Goal: Navigation & Orientation: Find specific page/section

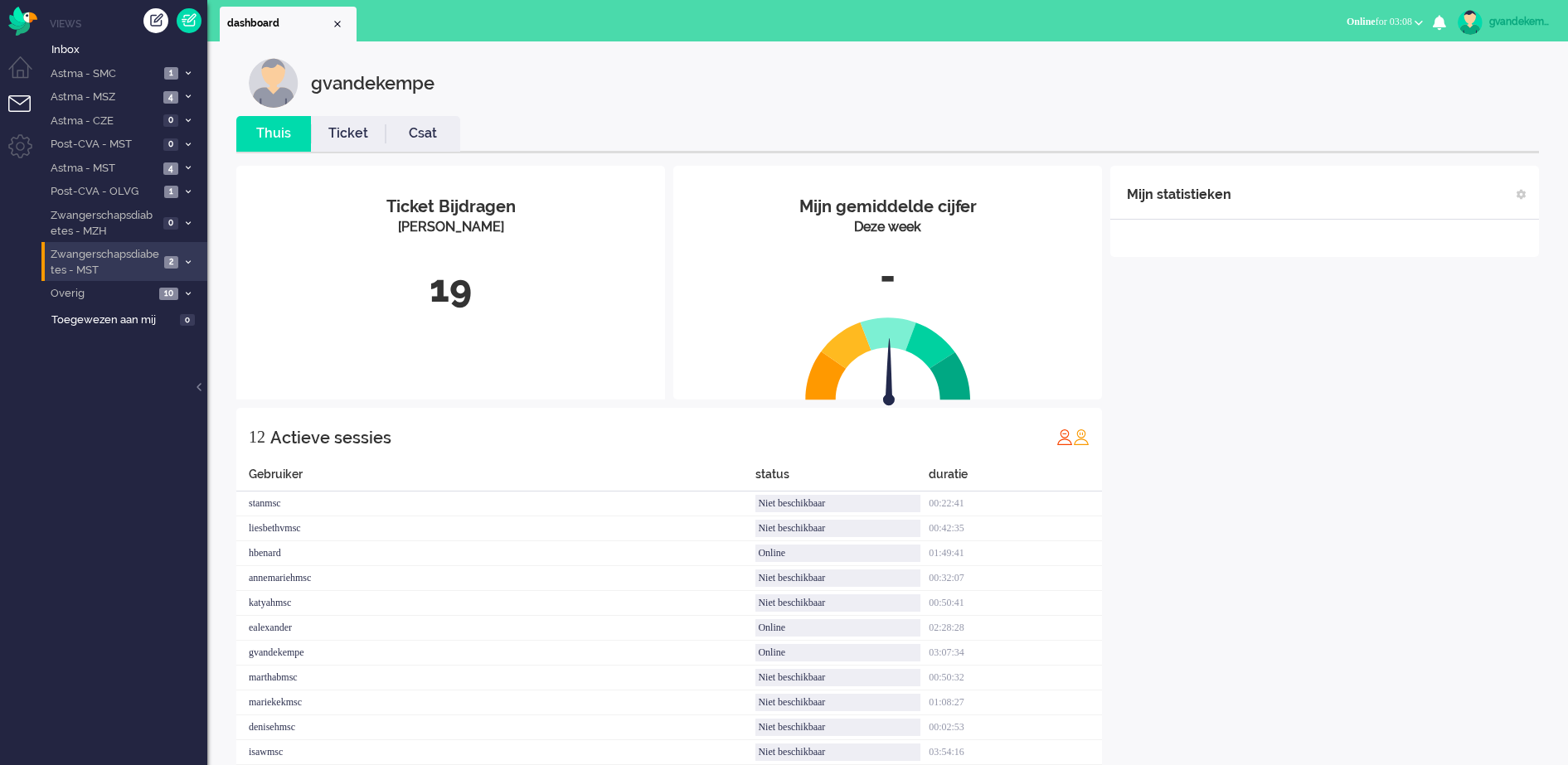
click at [185, 263] on icon at bounding box center [187, 263] width 5 height 5
click at [173, 294] on span "Open - Nieuw FO" at bounding box center [119, 297] width 110 height 15
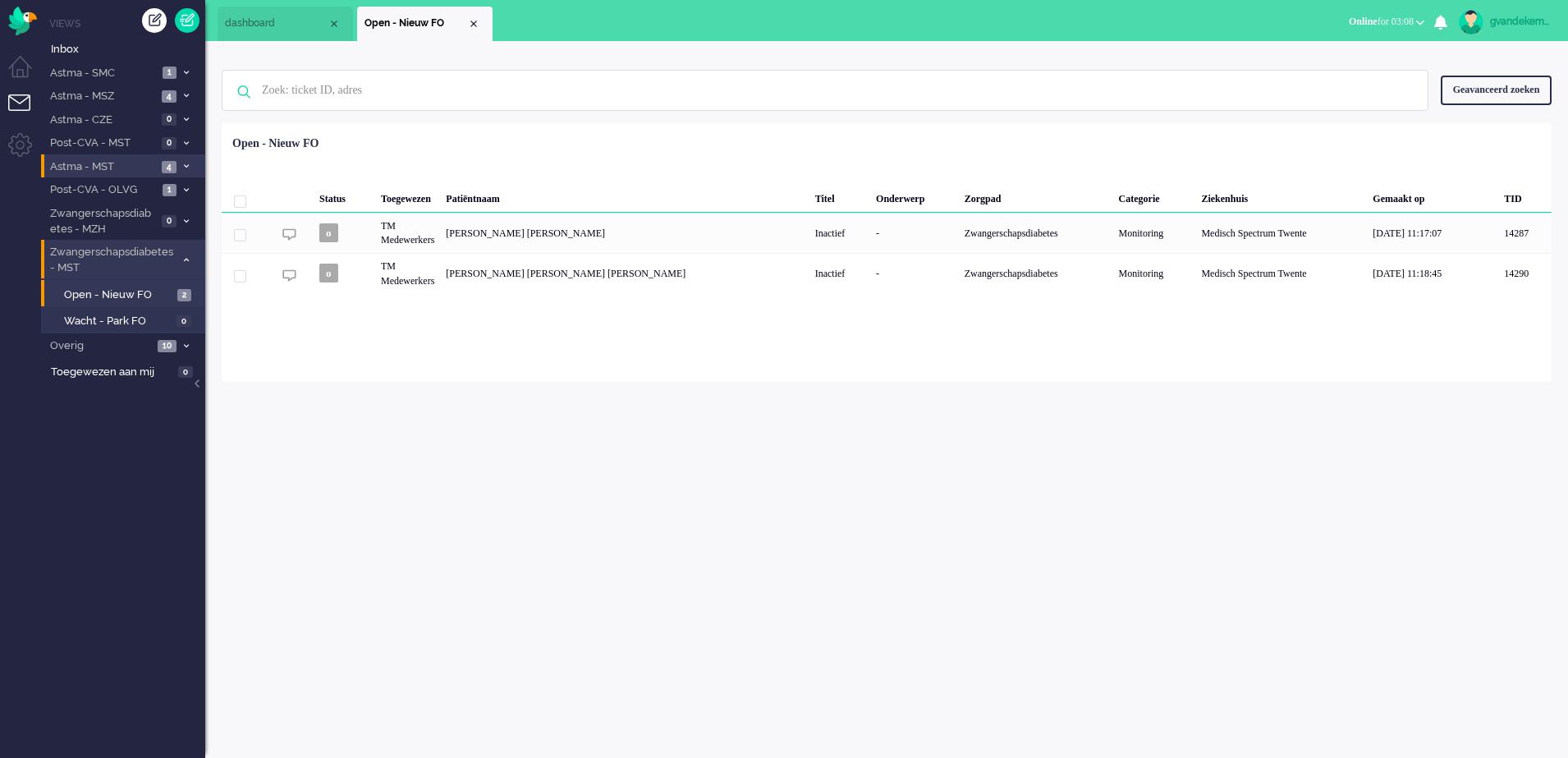
click at [182, 164] on span at bounding box center [186, 167] width 13 height 9
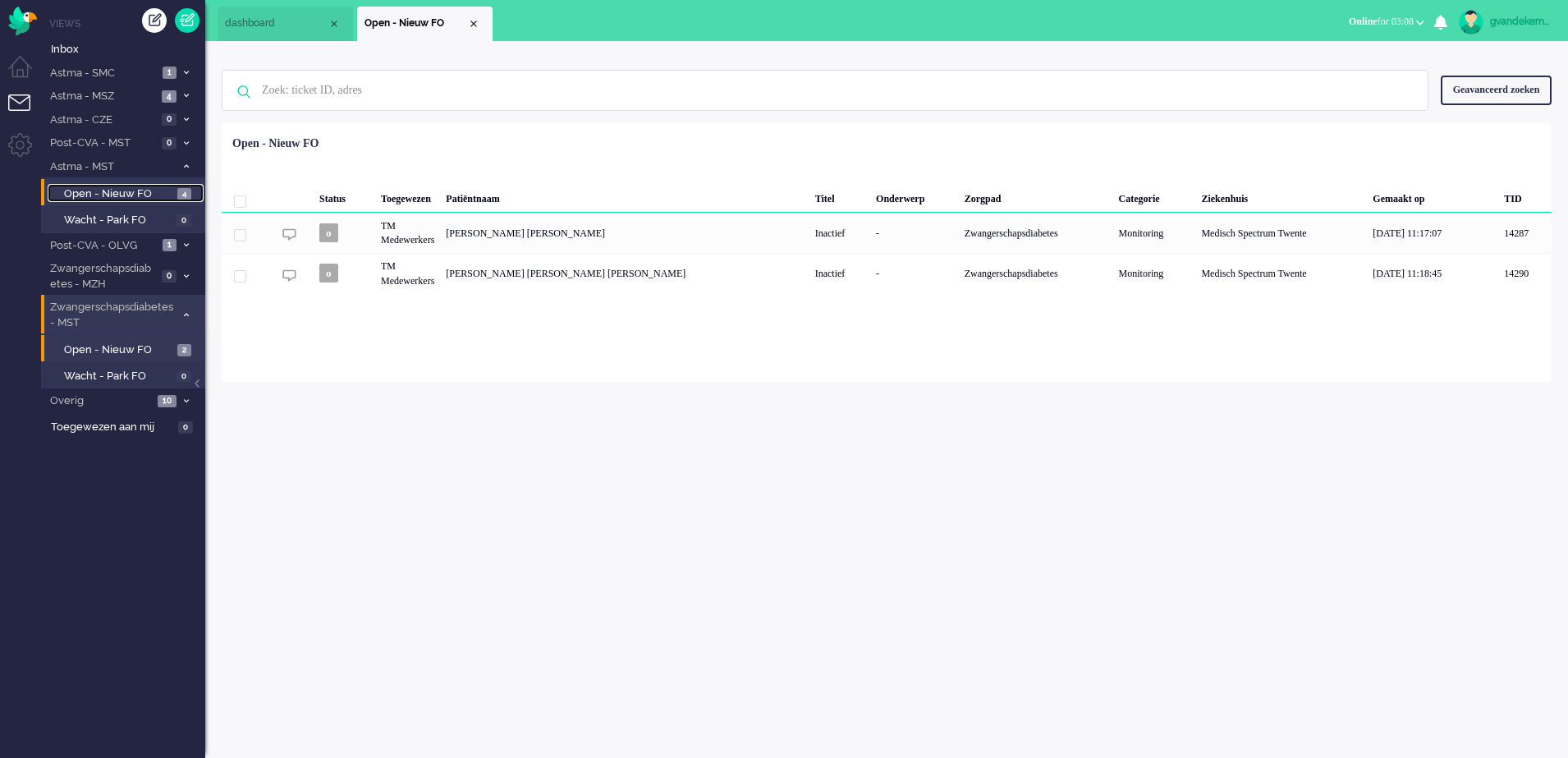
click at [171, 190] on span "Open - Nieuw FO" at bounding box center [118, 194] width 109 height 15
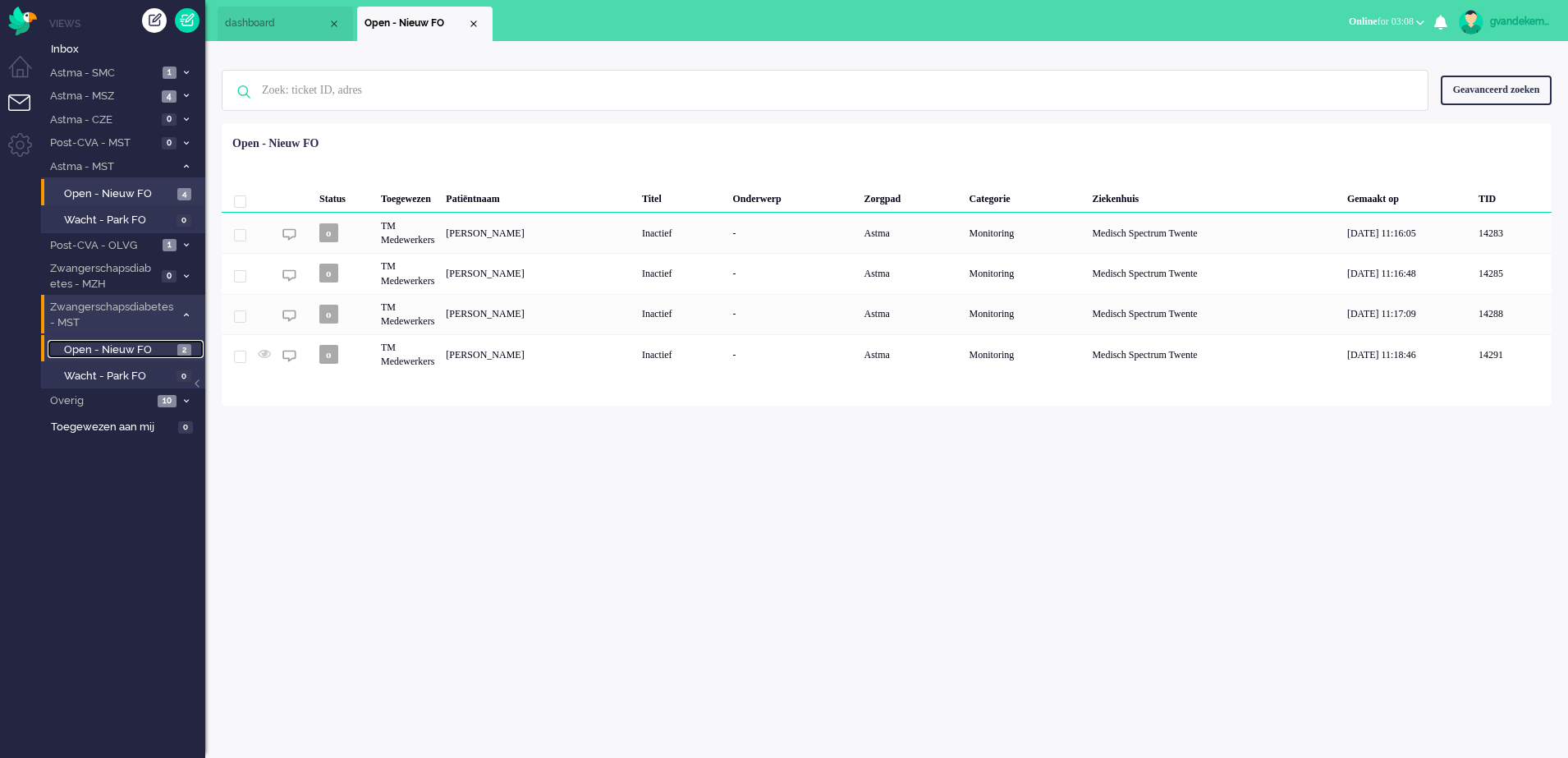
click at [146, 350] on span "Open - Nieuw FO" at bounding box center [118, 349] width 109 height 15
